Goal: Task Accomplishment & Management: Use online tool/utility

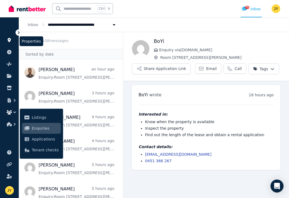
scroll to position [79, 0]
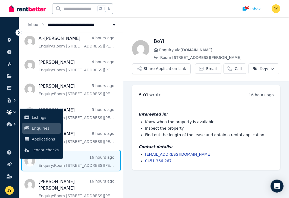
click at [16, 32] on icon at bounding box center [18, 32] width 5 height 5
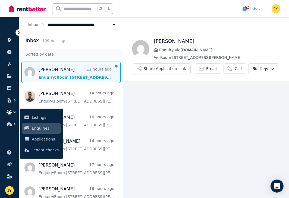
click at [51, 81] on span "Message list" at bounding box center [71, 73] width 104 height 22
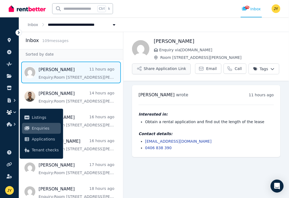
click at [181, 71] on button "Share Application Link" at bounding box center [161, 69] width 59 height 11
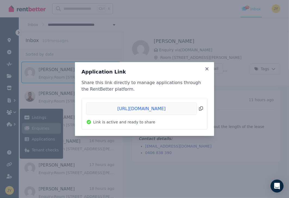
click at [199, 110] on span "Copied!" at bounding box center [144, 109] width 117 height 12
click at [205, 69] on icon at bounding box center [206, 69] width 5 height 5
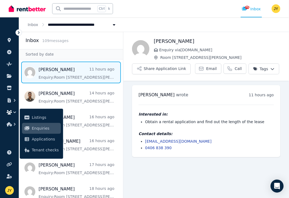
click at [20, 33] on icon at bounding box center [18, 32] width 5 height 5
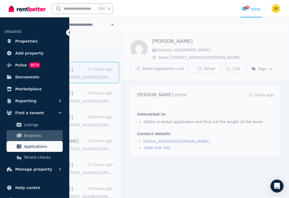
click at [46, 146] on span "Applications" at bounding box center [42, 146] width 37 height 7
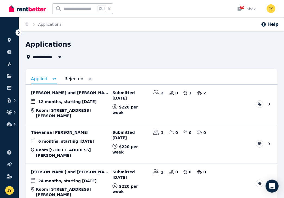
drag, startPoint x: 106, startPoint y: 119, endPoint x: 95, endPoint y: 58, distance: 61.8
click at [95, 58] on div "**********" at bounding box center [150, 57] width 248 height 7
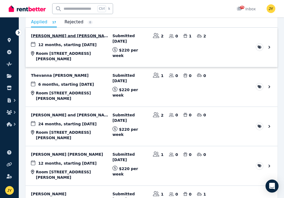
scroll to position [79, 0]
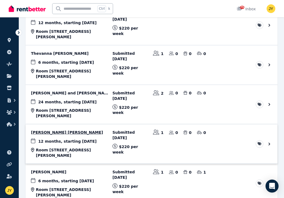
click at [93, 124] on link "View application: Kolbe Butler" at bounding box center [152, 143] width 252 height 39
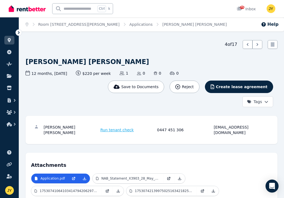
click at [16, 32] on icon at bounding box center [18, 32] width 5 height 5
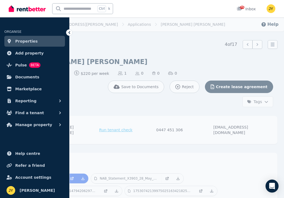
click at [56, 112] on button "Find a tenant" at bounding box center [34, 113] width 61 height 11
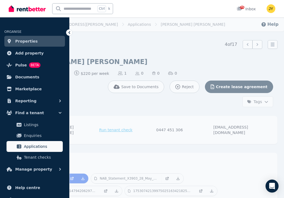
click at [43, 145] on span "Applications" at bounding box center [42, 146] width 37 height 7
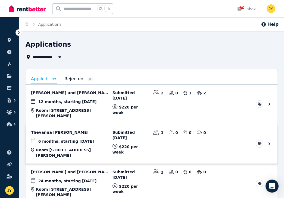
scroll to position [79, 0]
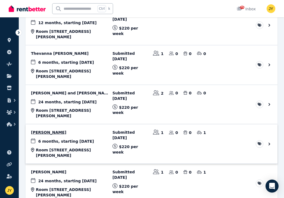
click at [57, 124] on link "View application: Angel Draven" at bounding box center [152, 143] width 252 height 39
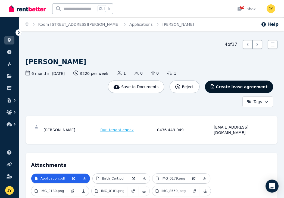
click at [246, 85] on span "Create lease agreement" at bounding box center [242, 86] width 52 height 5
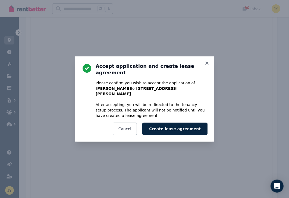
scroll to position [193, 0]
click at [170, 125] on button "Create lease agreement" at bounding box center [174, 129] width 65 height 12
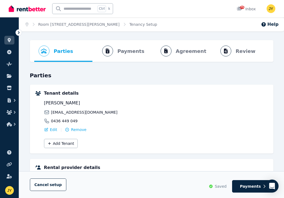
scroll to position [79, 0]
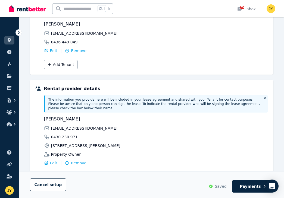
drag, startPoint x: 109, startPoint y: 154, endPoint x: 129, endPoint y: 184, distance: 36.2
click at [129, 184] on div "Cancel setup Saved Payments" at bounding box center [151, 185] width 243 height 16
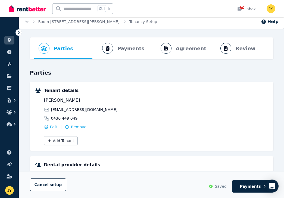
scroll to position [0, 0]
